Goal: Transaction & Acquisition: Purchase product/service

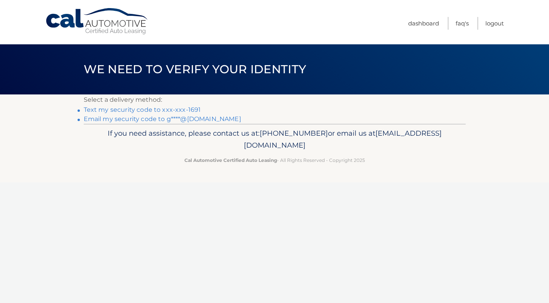
click at [193, 109] on link "Text my security code to xxx-xxx-1691" at bounding box center [142, 109] width 117 height 7
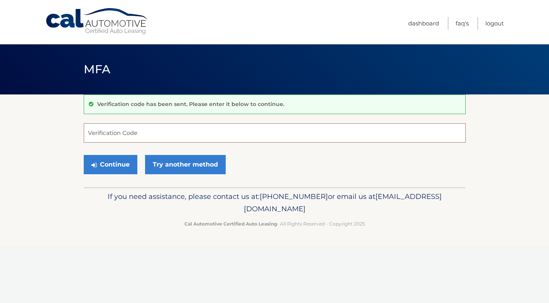
click at [102, 131] on input "Verification Code" at bounding box center [275, 133] width 382 height 19
type input "086066"
click at [123, 165] on button "Continue" at bounding box center [111, 164] width 54 height 19
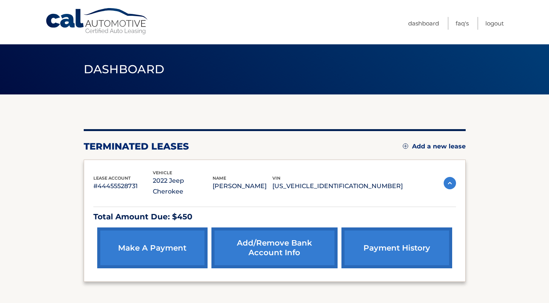
click at [398, 256] on link "payment history" at bounding box center [397, 248] width 110 height 41
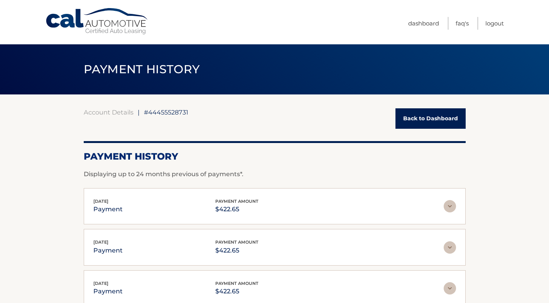
click at [423, 120] on link "Back to Dashboard" at bounding box center [431, 118] width 70 height 20
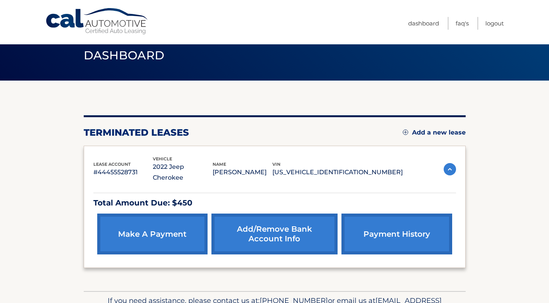
scroll to position [14, 0]
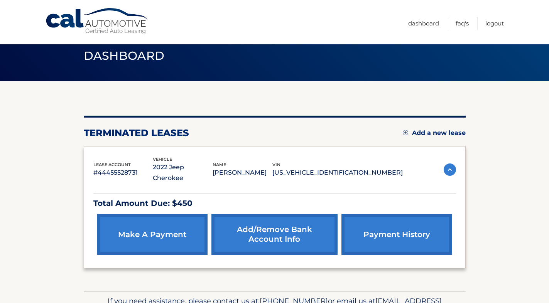
click at [186, 236] on link "make a payment" at bounding box center [152, 234] width 110 height 41
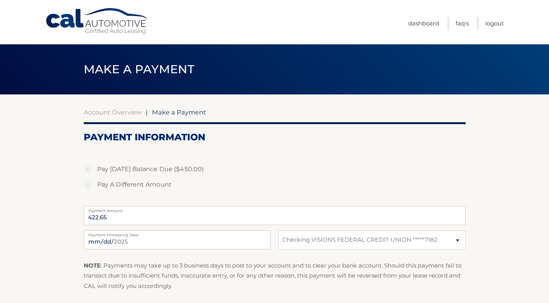
select select "YTQyMDM0YTktNDgxYy00NzM3LTkxNjctOWQ3ODUyMzM3YjA4"
click at [87, 168] on label "Pay Today's Balance Due ($450.00)" at bounding box center [275, 169] width 382 height 15
click at [87, 168] on input "Pay Today's Balance Due ($450.00)" at bounding box center [91, 168] width 8 height 12
radio input "true"
type input "450.00"
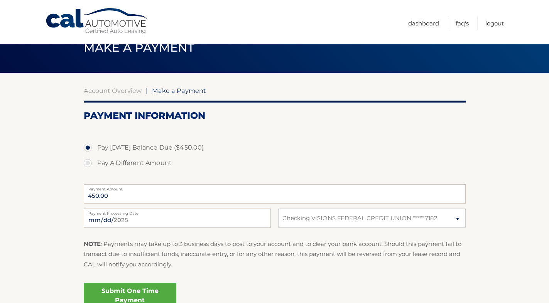
scroll to position [21, 0]
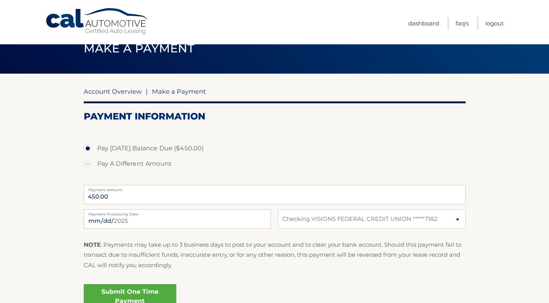
click at [95, 93] on link "Account Overview" at bounding box center [113, 92] width 58 height 8
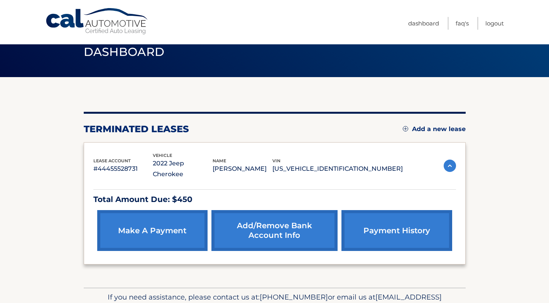
scroll to position [17, 0]
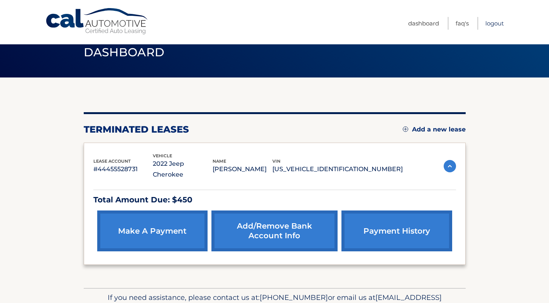
click at [496, 23] on link "Logout" at bounding box center [495, 23] width 19 height 13
